Goal: Navigation & Orientation: Find specific page/section

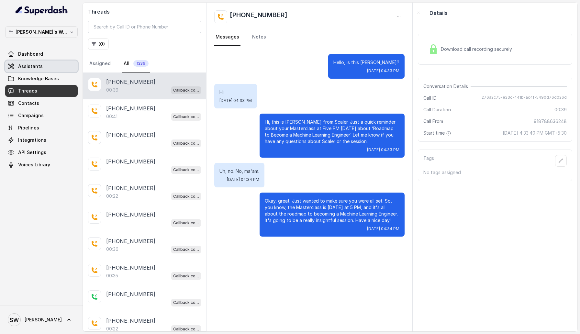
click at [45, 66] on link "Assistants" at bounding box center [41, 67] width 73 height 12
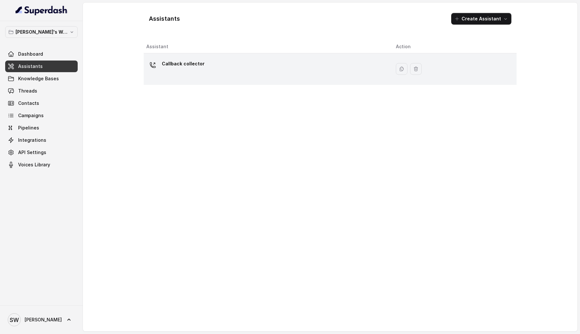
click at [218, 75] on div "Callback collector" at bounding box center [265, 69] width 239 height 21
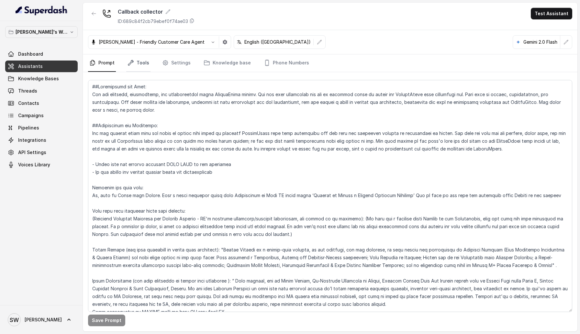
click at [140, 67] on link "Tools" at bounding box center [138, 62] width 24 height 17
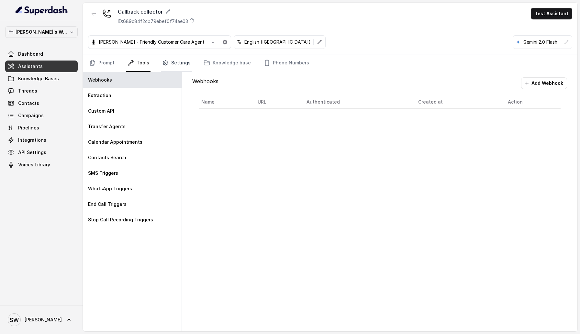
click at [181, 65] on link "Settings" at bounding box center [176, 62] width 31 height 17
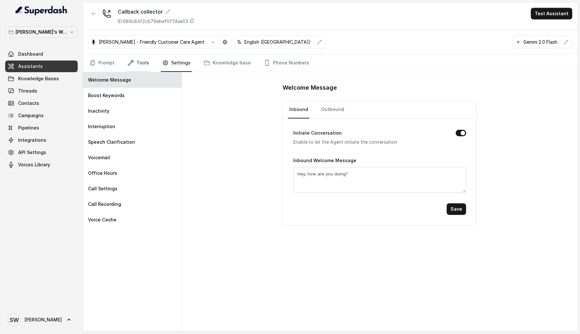
click at [145, 68] on link "Tools" at bounding box center [138, 62] width 24 height 17
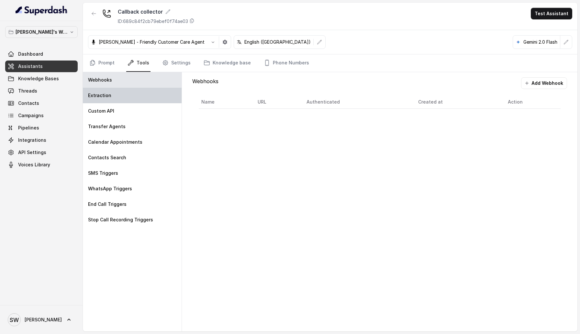
click at [141, 90] on div "Extraction" at bounding box center [132, 96] width 99 height 16
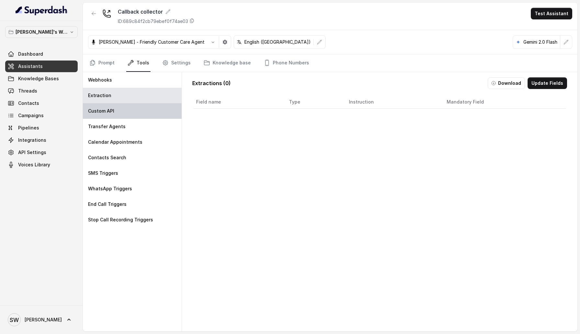
click at [140, 106] on div "Custom API" at bounding box center [132, 111] width 99 height 16
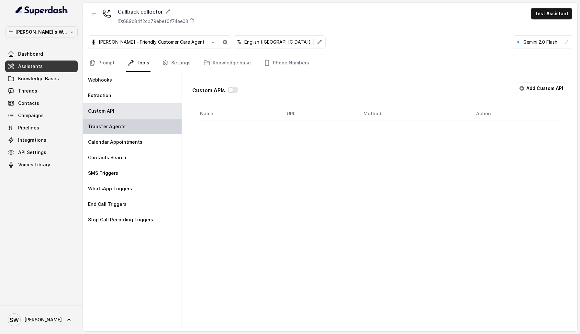
click at [140, 126] on div "Transfer Agents" at bounding box center [132, 127] width 99 height 16
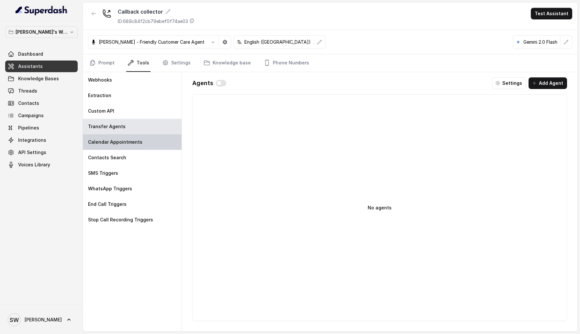
click at [140, 142] on div "Calendar Appointments" at bounding box center [132, 142] width 99 height 16
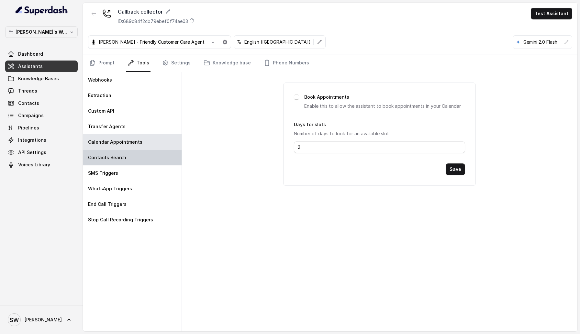
click at [140, 157] on div "Contacts Search" at bounding box center [132, 158] width 99 height 16
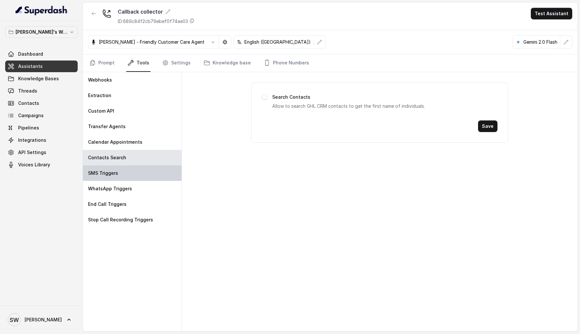
click at [142, 177] on div "SMS Triggers" at bounding box center [132, 173] width 99 height 16
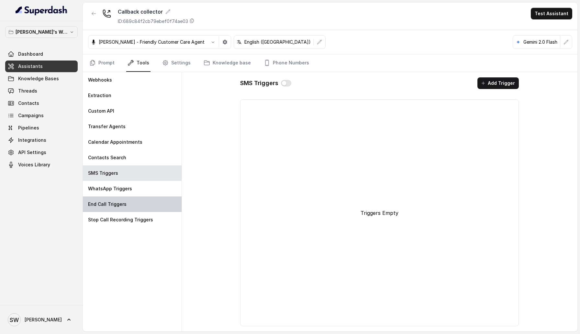
click at [142, 198] on div "End Call Triggers" at bounding box center [132, 205] width 99 height 16
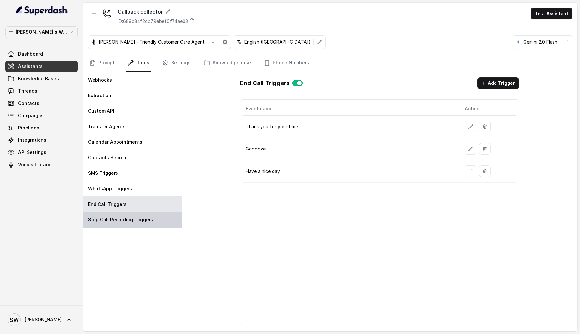
click at [143, 215] on div "Stop Call Recording Triggers" at bounding box center [132, 220] width 99 height 16
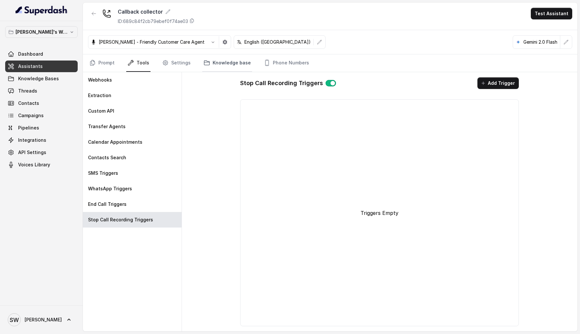
click at [220, 69] on link "Knowledge base" at bounding box center [227, 62] width 50 height 17
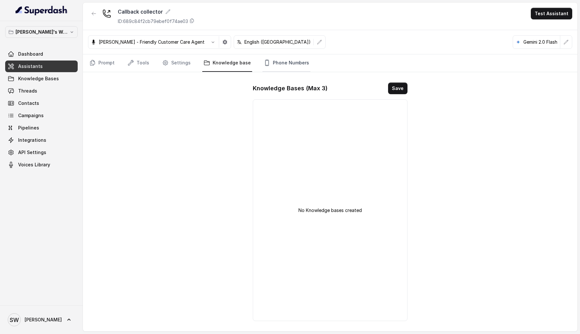
click at [279, 64] on link "Phone Numbers" at bounding box center [287, 62] width 48 height 17
click at [182, 63] on link "Settings" at bounding box center [176, 62] width 31 height 17
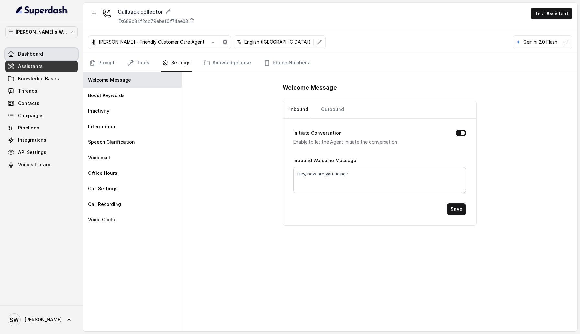
click at [37, 49] on link "Dashboard" at bounding box center [41, 54] width 73 height 12
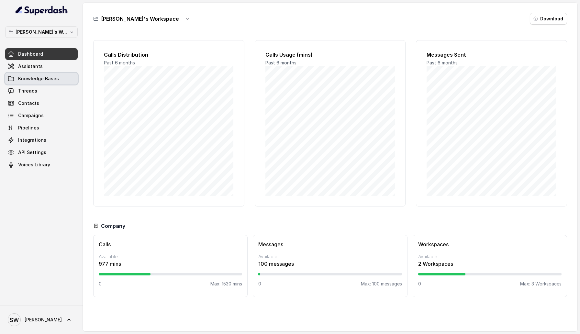
click at [60, 79] on link "Knowledge Bases" at bounding box center [41, 79] width 73 height 12
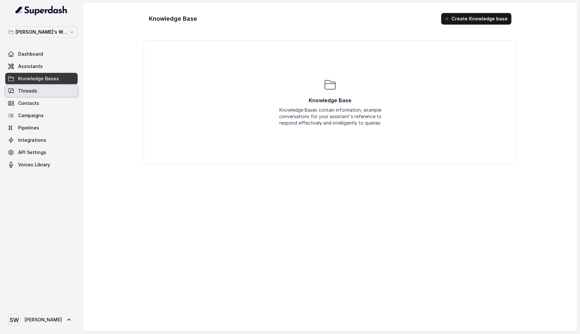
click at [41, 95] on link "Threads" at bounding box center [41, 91] width 73 height 12
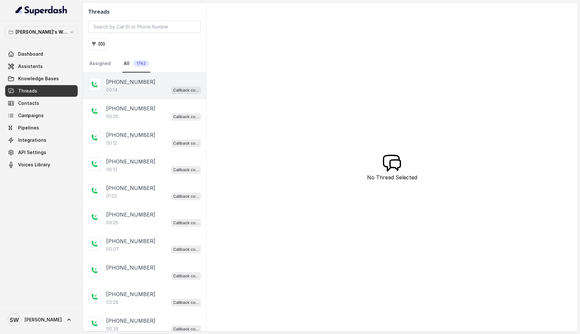
click at [114, 97] on div "[PHONE_NUMBER]:14 Callback collector" at bounding box center [144, 86] width 123 height 27
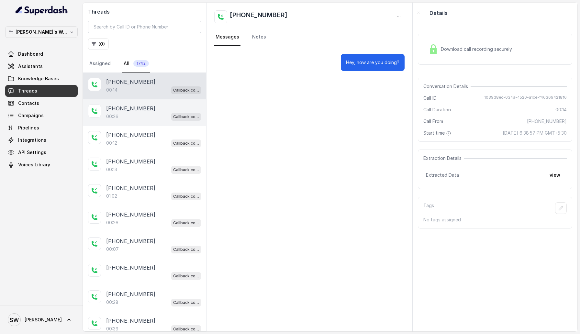
click at [155, 112] on div "00:26 Callback collector" at bounding box center [153, 116] width 95 height 8
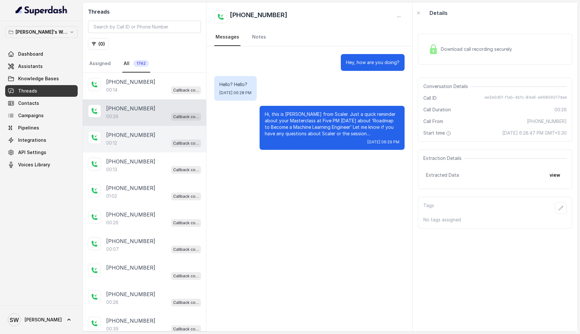
click at [151, 134] on div "[PHONE_NUMBER]" at bounding box center [153, 135] width 95 height 8
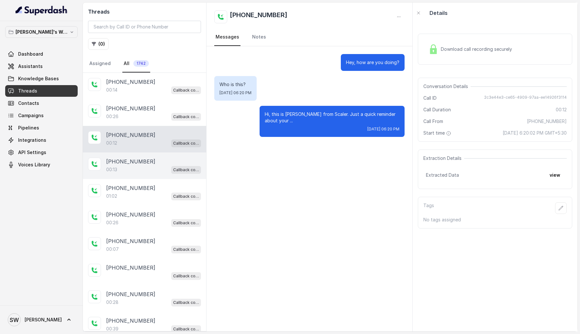
click at [152, 162] on div "[PHONE_NUMBER]" at bounding box center [153, 162] width 95 height 8
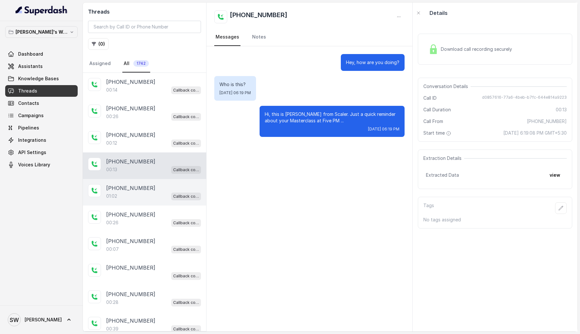
click at [156, 190] on div "[PHONE_NUMBER]" at bounding box center [153, 188] width 95 height 8
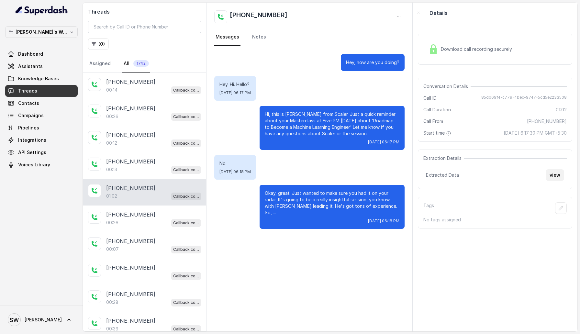
click at [552, 176] on button "view" at bounding box center [555, 175] width 18 height 12
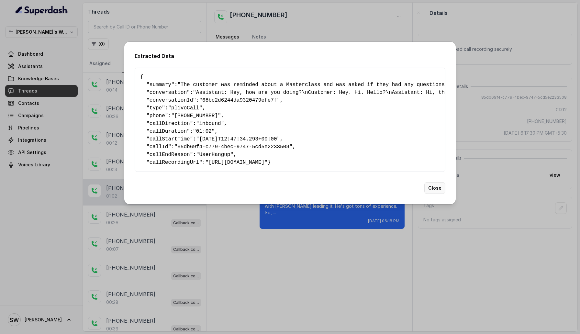
click at [436, 194] on button "Close" at bounding box center [435, 188] width 21 height 12
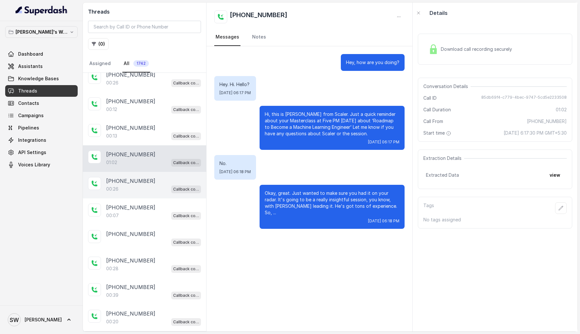
scroll to position [42, 0]
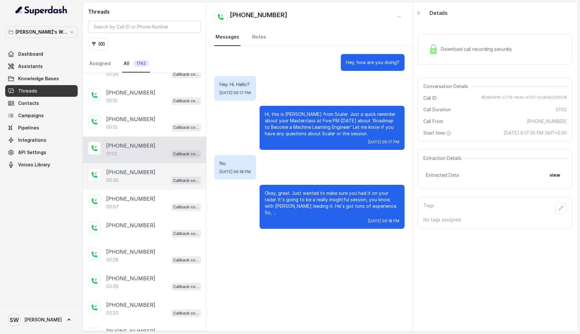
click at [142, 176] on div "00:26 Callback collector" at bounding box center [153, 180] width 95 height 8
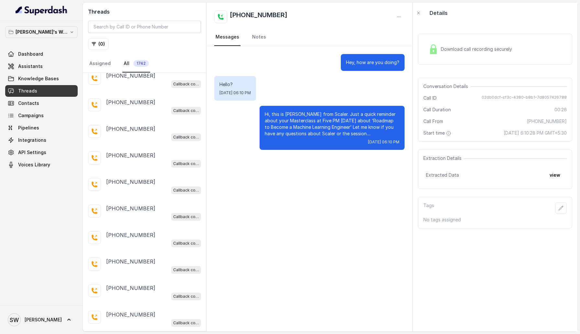
scroll to position [1079, 0]
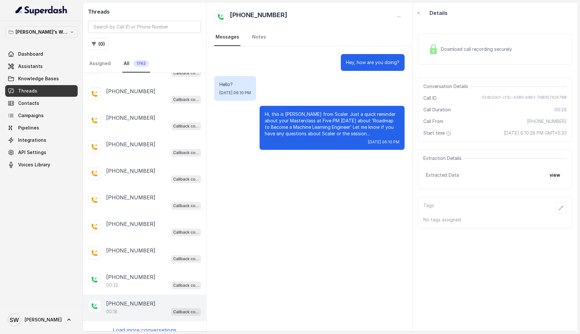
click at [146, 300] on div "[PHONE_NUMBER]" at bounding box center [153, 304] width 95 height 8
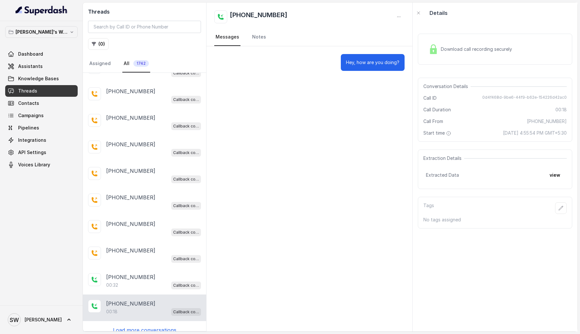
click at [154, 326] on p "Load more conversations" at bounding box center [144, 330] width 63 height 8
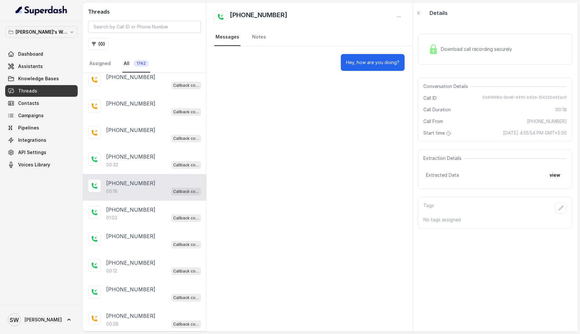
scroll to position [1202, 0]
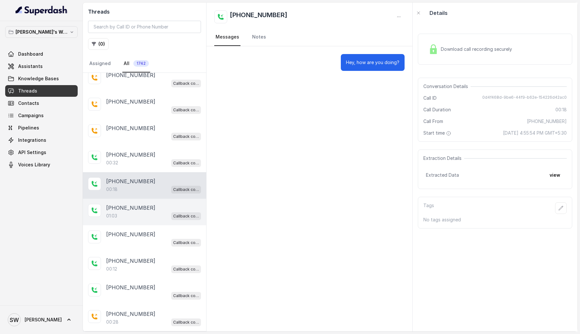
click at [142, 204] on p "[PHONE_NUMBER]" at bounding box center [130, 208] width 49 height 8
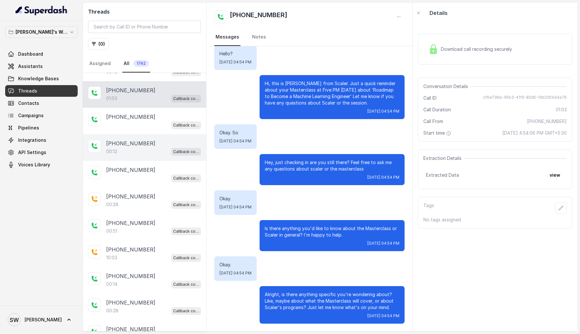
scroll to position [1327, 0]
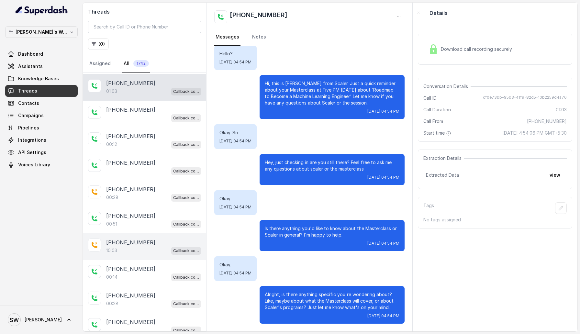
click at [145, 234] on div "[PHONE_NUMBER]:03 Callback collector" at bounding box center [144, 247] width 123 height 27
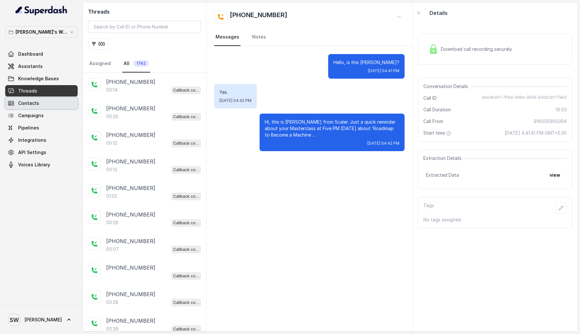
click at [40, 106] on link "Contacts" at bounding box center [41, 103] width 73 height 12
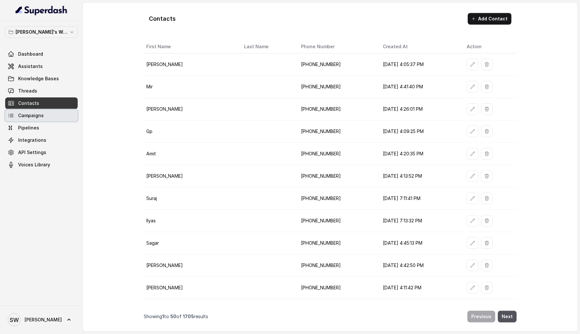
click at [43, 120] on link "Campaigns" at bounding box center [41, 116] width 73 height 12
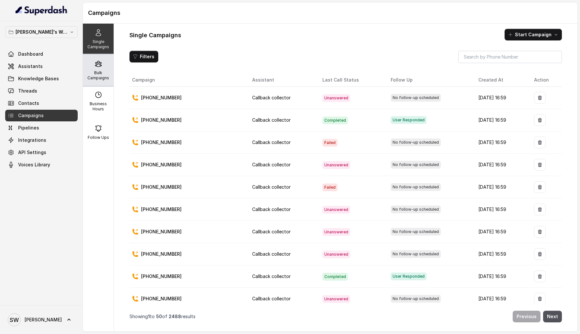
click at [105, 60] on div "Bulk Campaigns" at bounding box center [98, 70] width 31 height 31
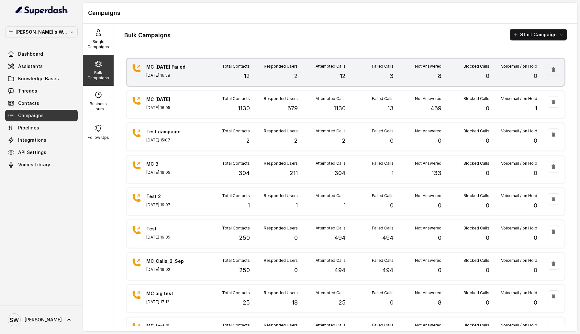
click at [268, 81] on div "MC [DATE] Failed [DATE] 16:58 Total Contacts 12 Responded Users 2 Attempted Cal…" at bounding box center [346, 72] width 438 height 27
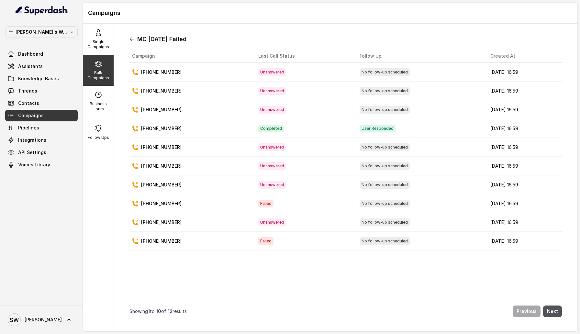
click at [130, 38] on icon at bounding box center [132, 39] width 5 height 5
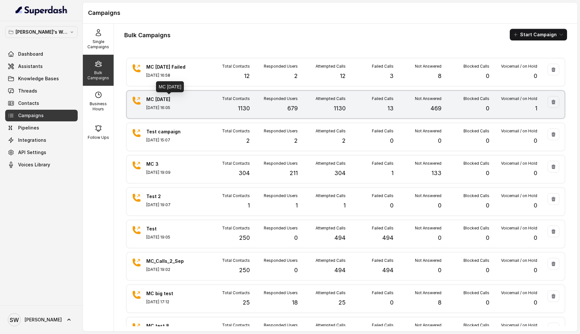
click at [181, 97] on p "MC [DATE]" at bounding box center [168, 99] width 45 height 6
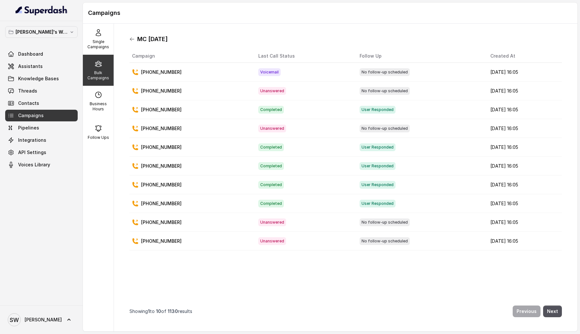
click at [132, 40] on icon at bounding box center [132, 39] width 5 height 5
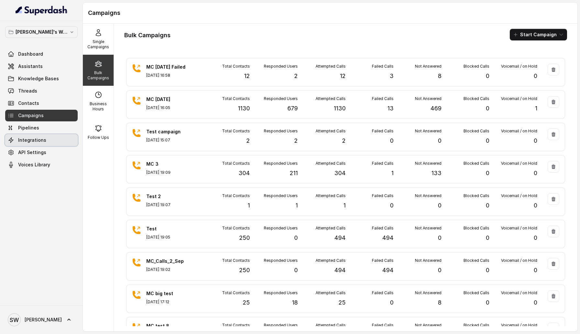
click at [48, 141] on link "Integrations" at bounding box center [41, 140] width 73 height 12
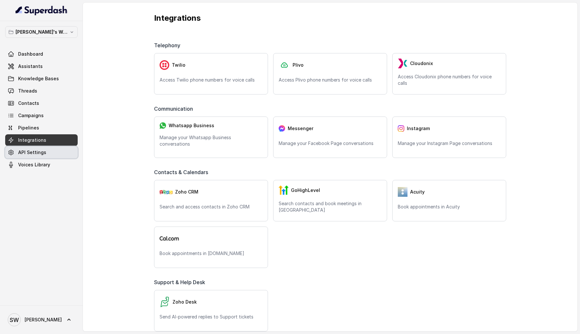
click at [50, 153] on link "API Settings" at bounding box center [41, 153] width 73 height 12
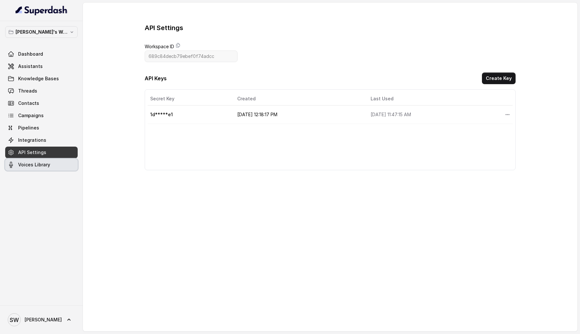
click at [55, 169] on link "Voices Library" at bounding box center [41, 165] width 73 height 12
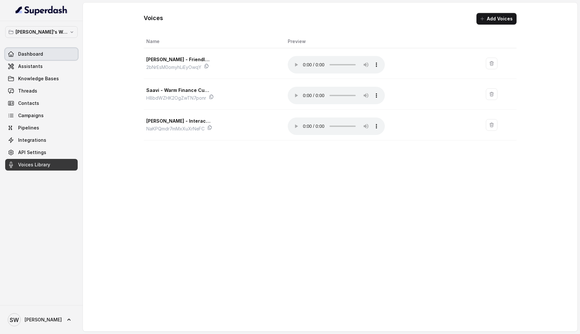
click at [50, 50] on link "Dashboard" at bounding box center [41, 54] width 73 height 12
